Goal: Find contact information

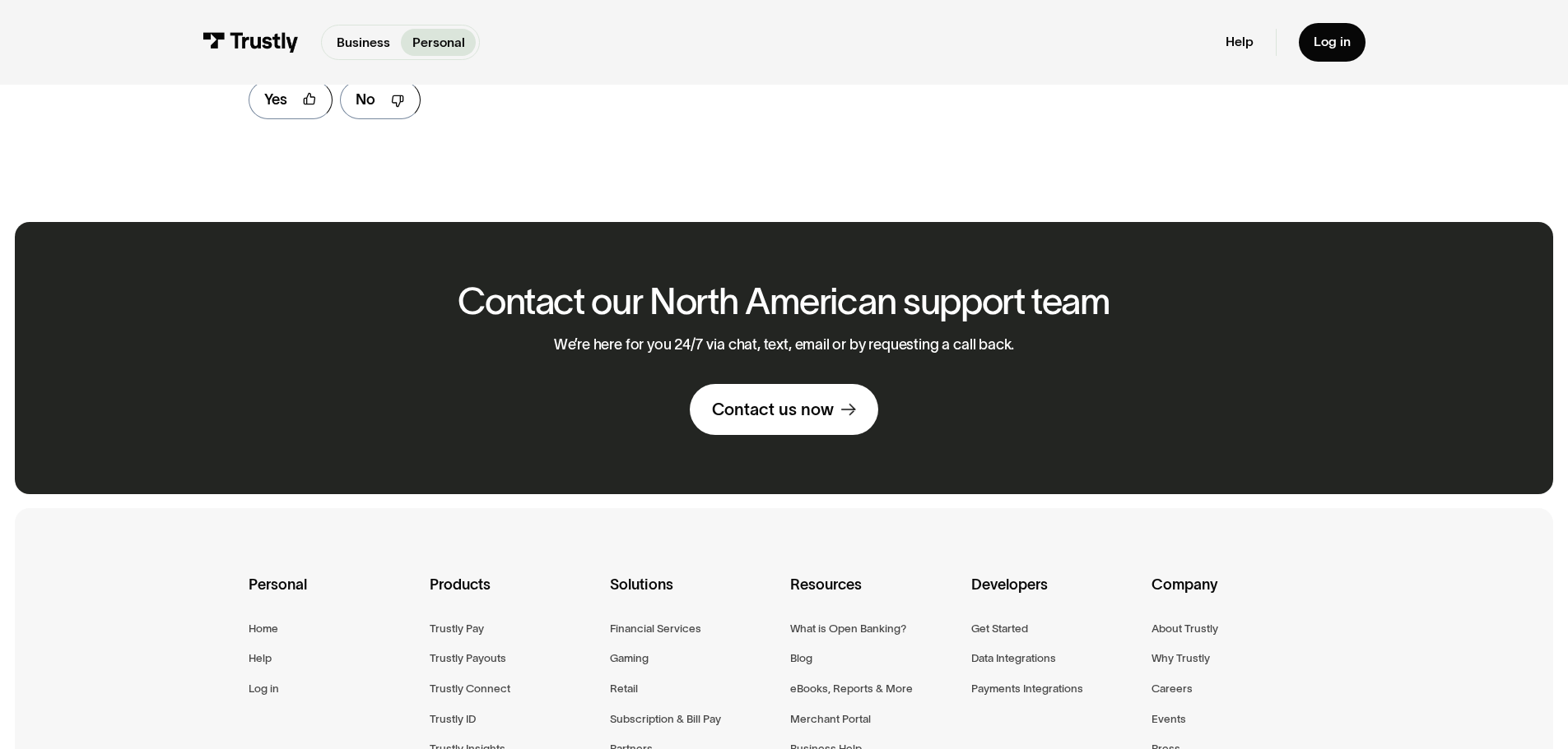
scroll to position [1315, 0]
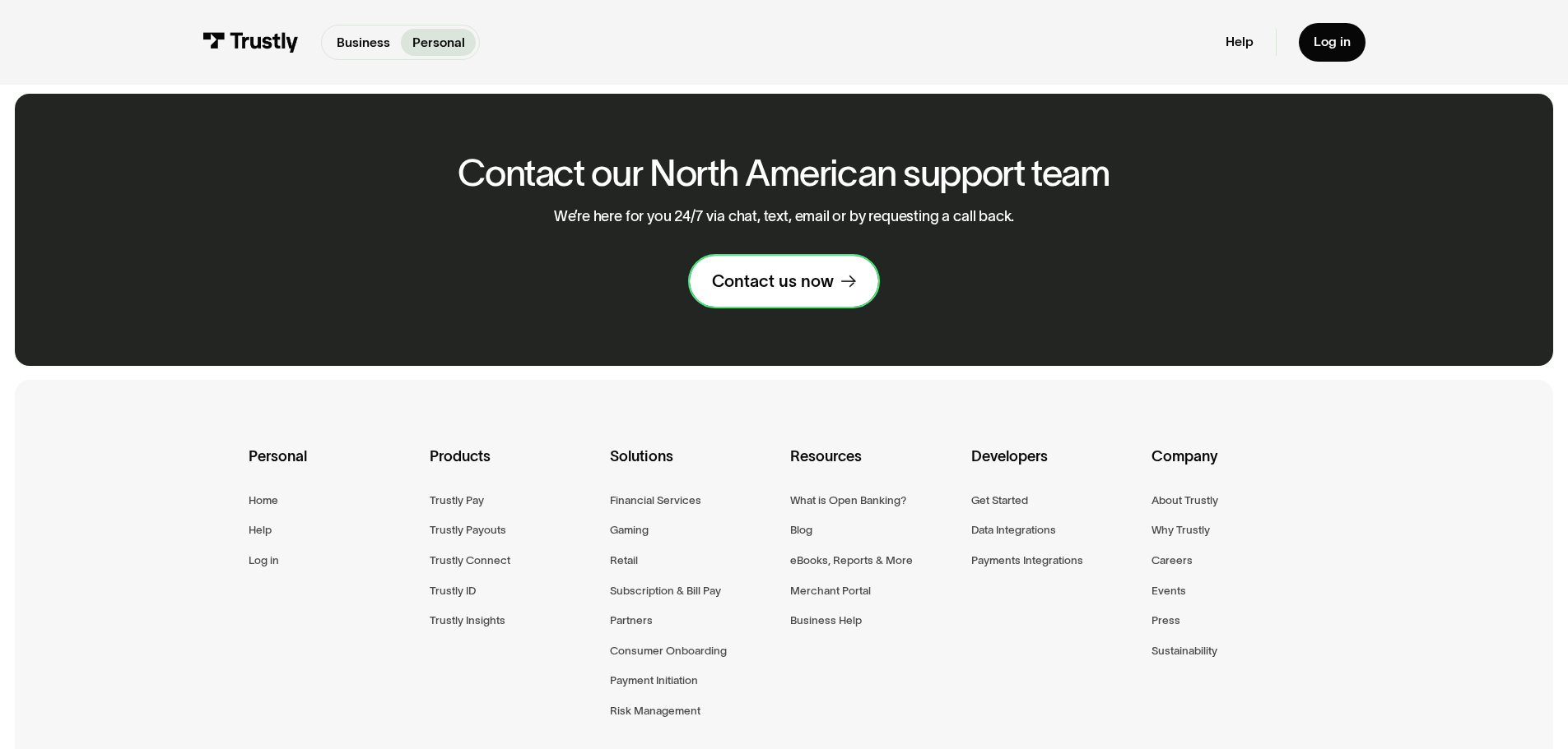
click at [804, 301] on link "Contact us now" at bounding box center [784, 281] width 189 height 51
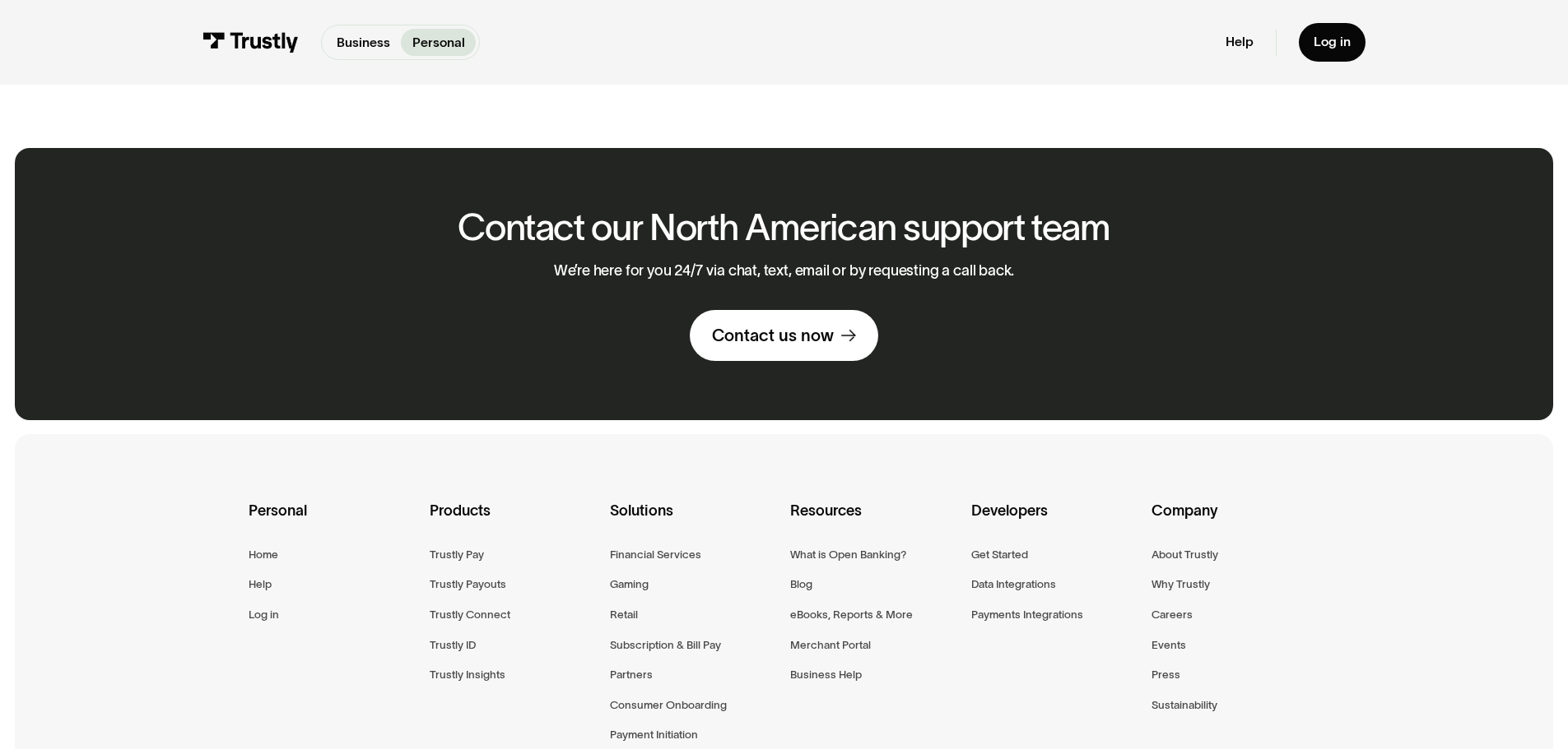
scroll to position [1315, 0]
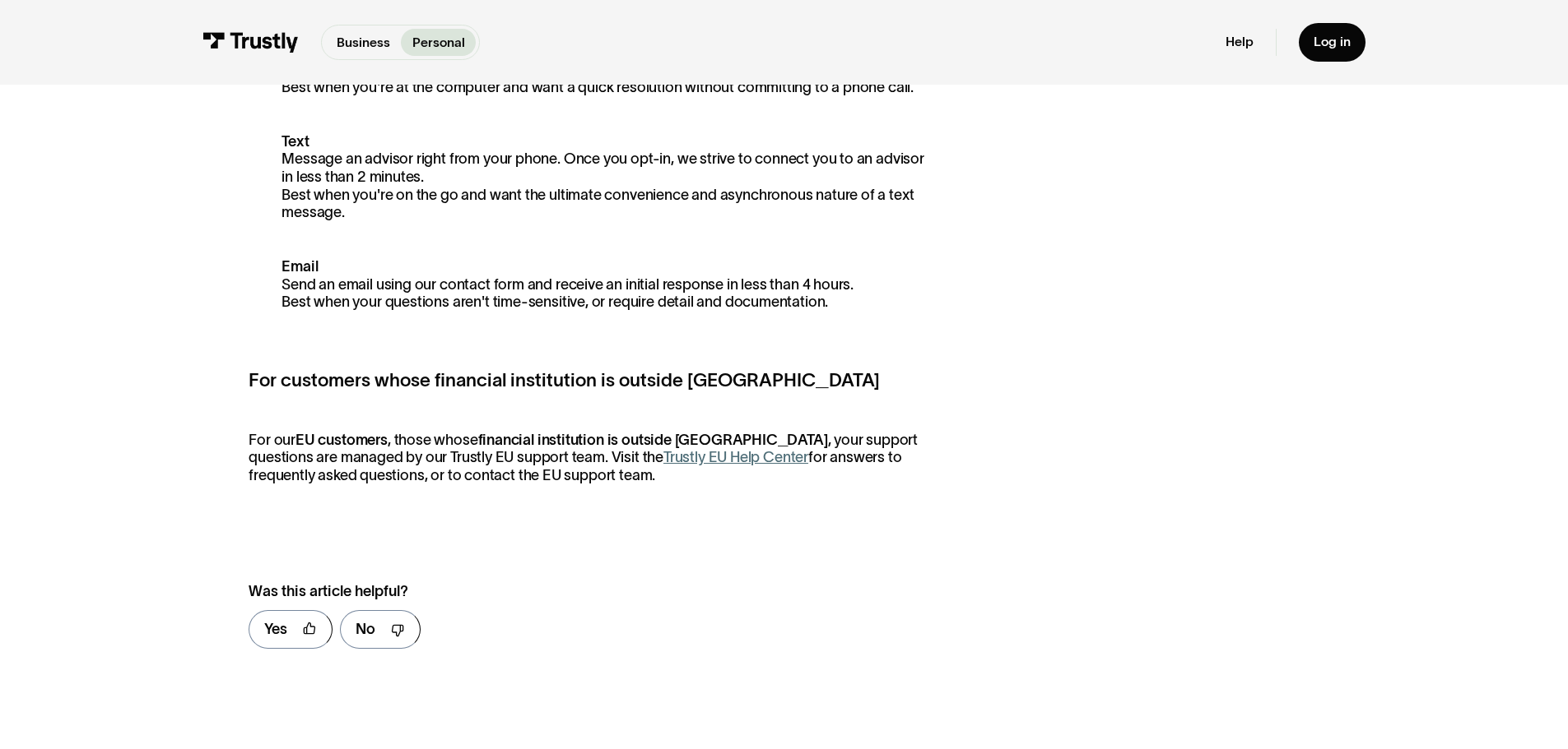
scroll to position [987, 0]
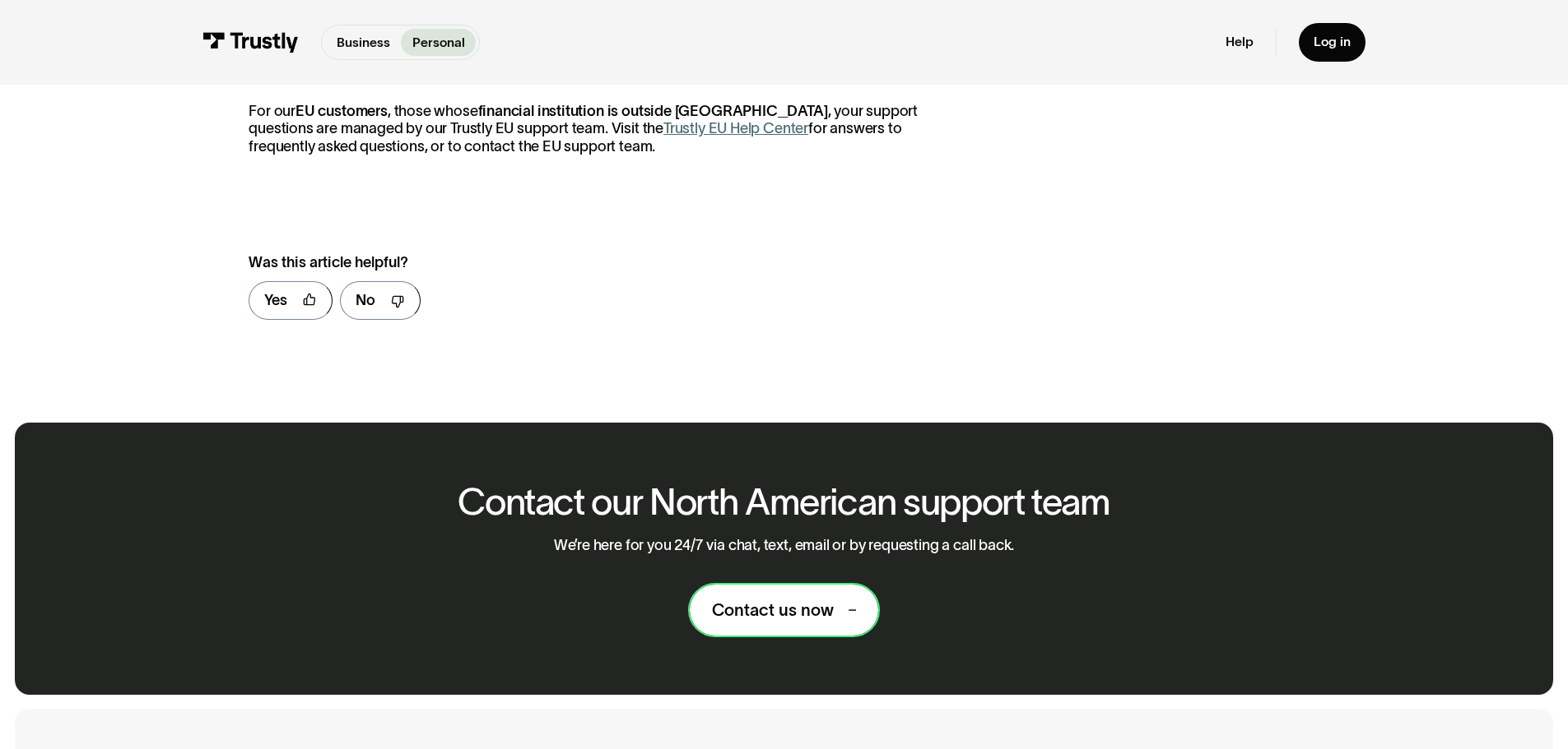
click at [803, 629] on link "Contact us now" at bounding box center [784, 610] width 189 height 51
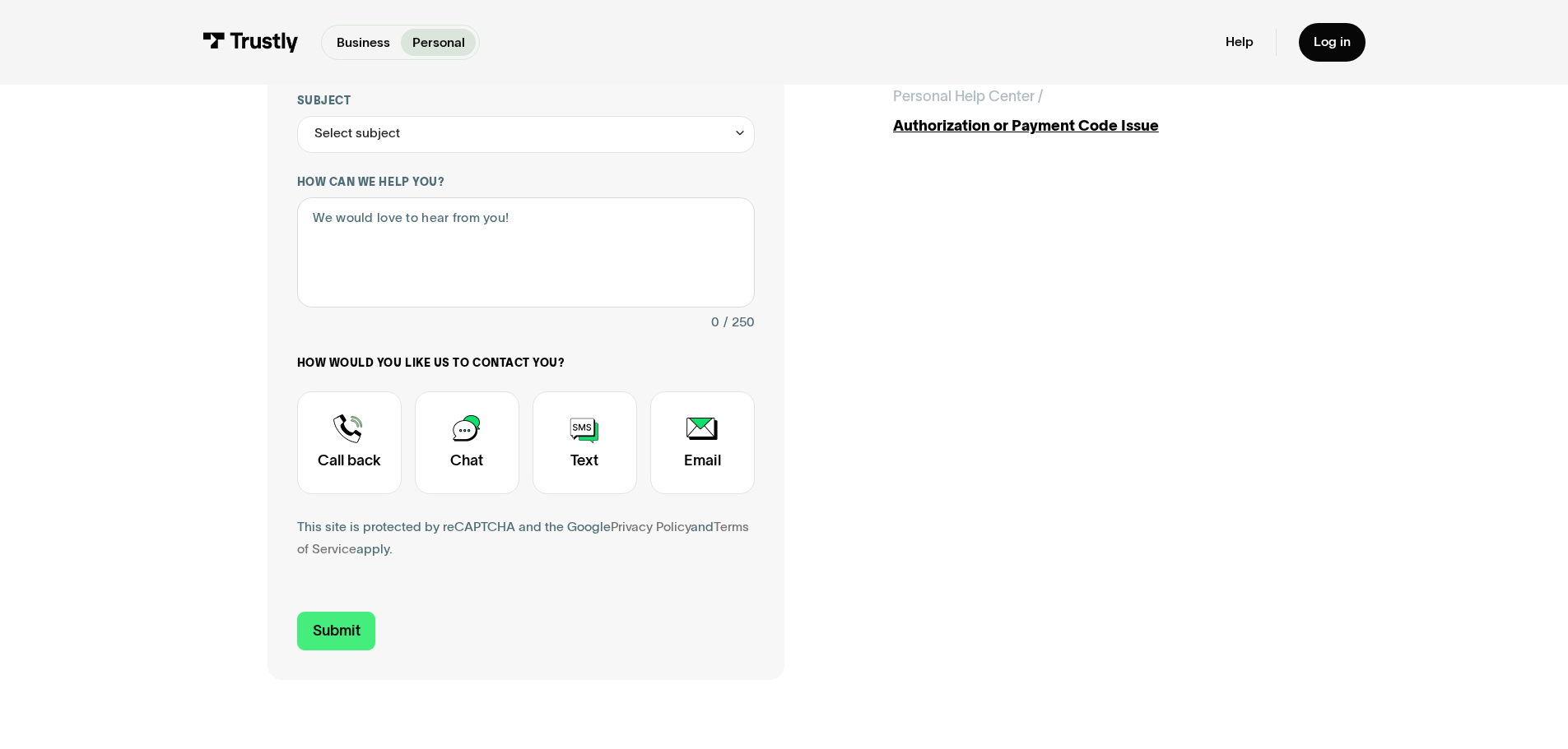
scroll to position [494, 0]
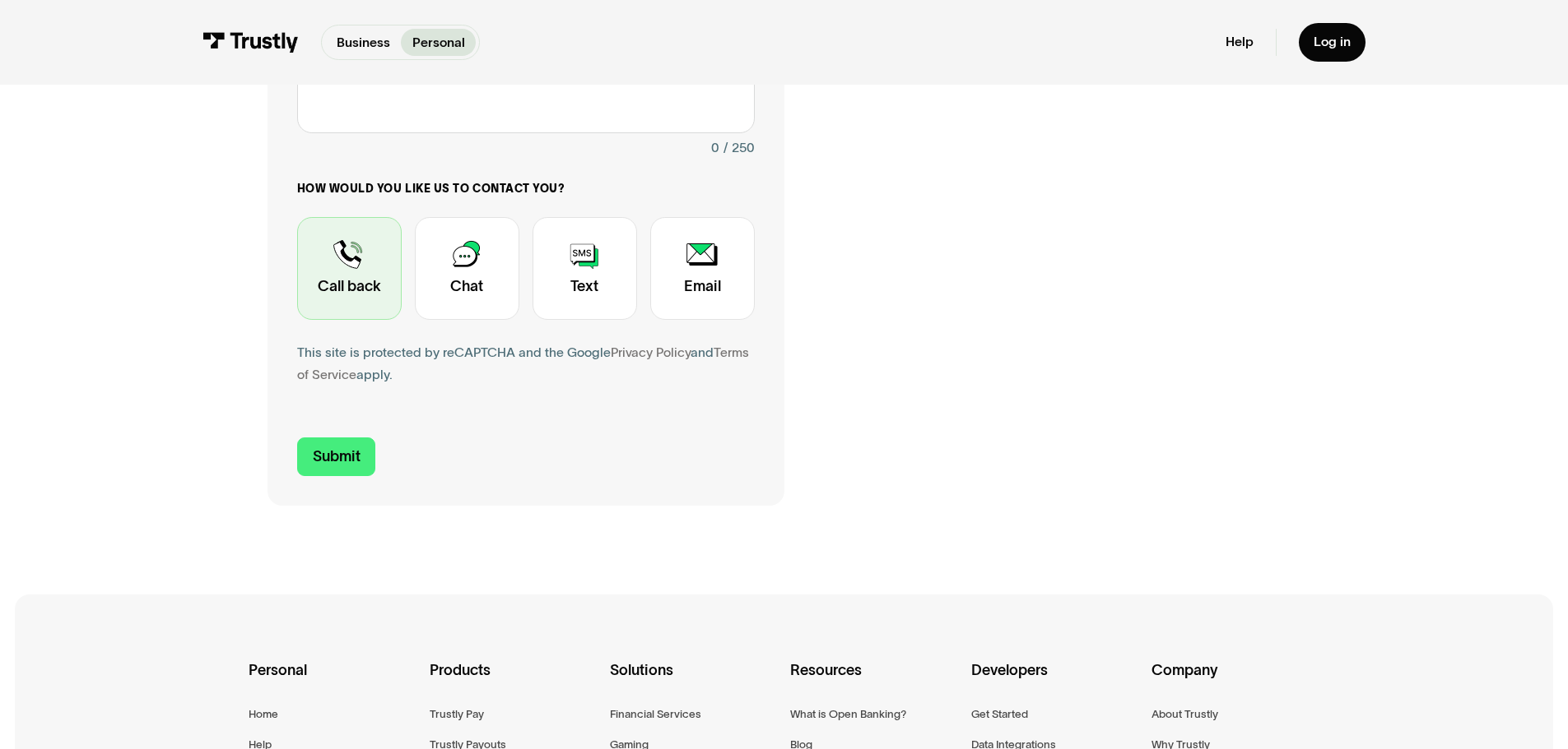
click at [376, 271] on div "Contact Trustly Support" at bounding box center [350, 268] width 105 height 103
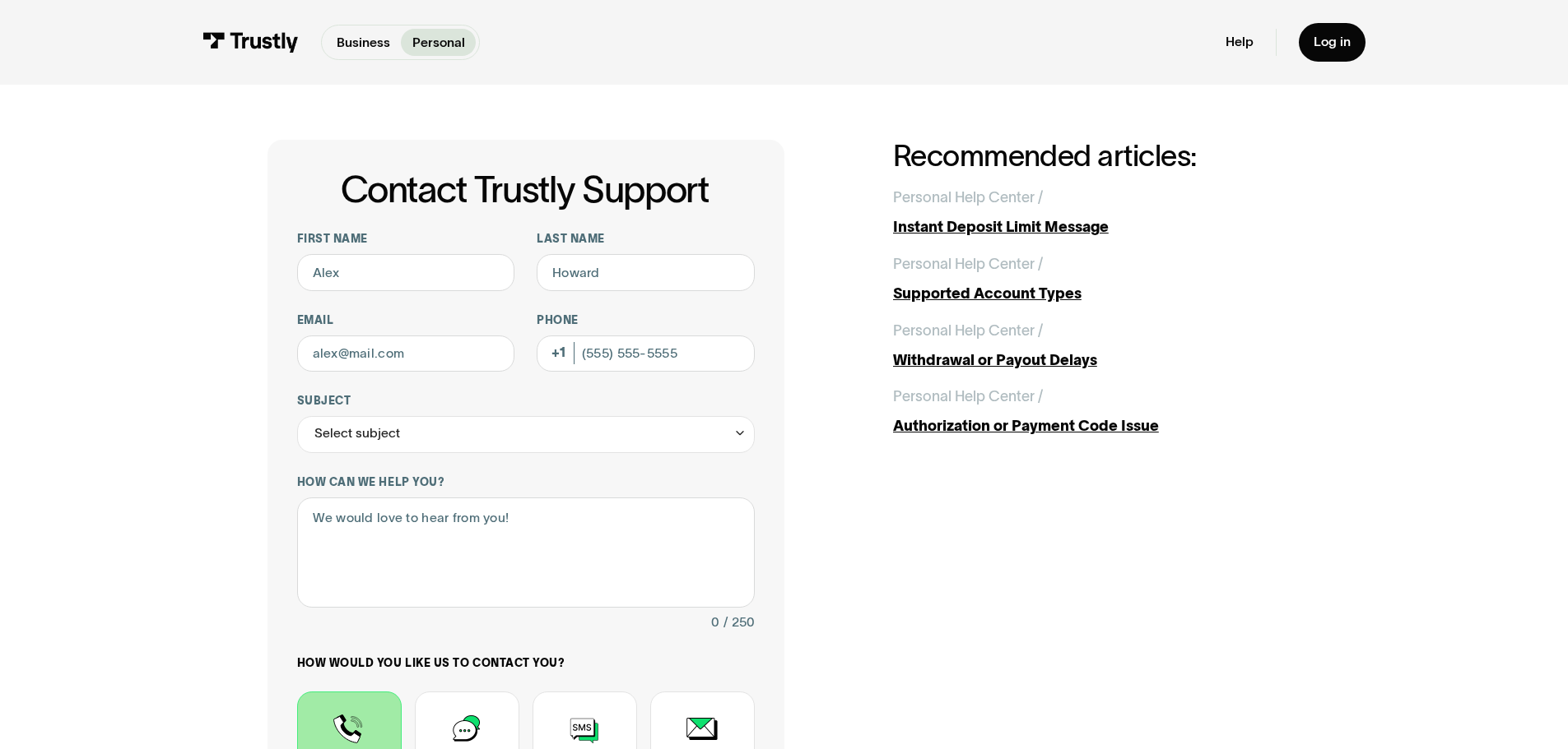
scroll to position [0, 0]
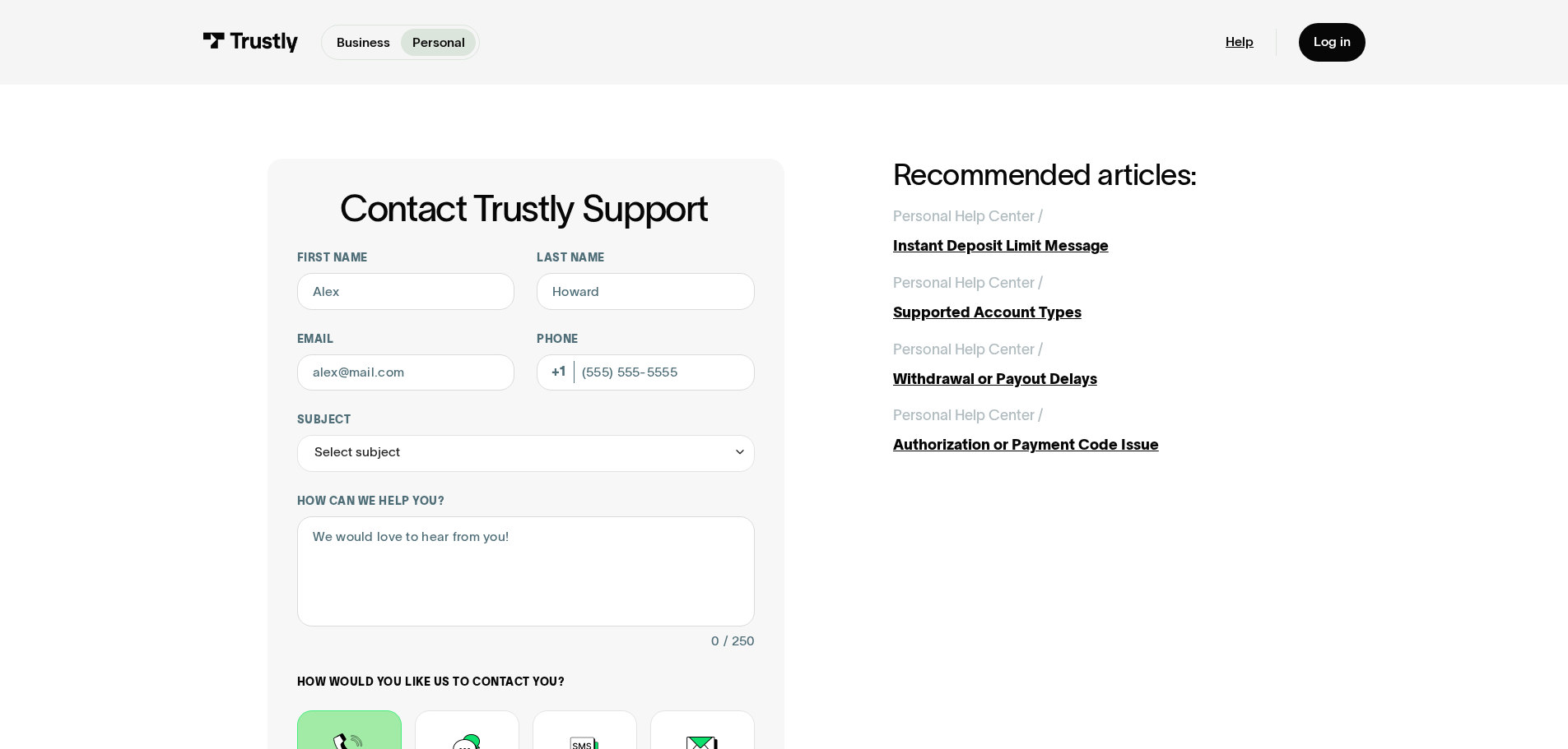
click at [1234, 40] on link "Help" at bounding box center [1239, 42] width 28 height 17
